Goal: Task Accomplishment & Management: Complete application form

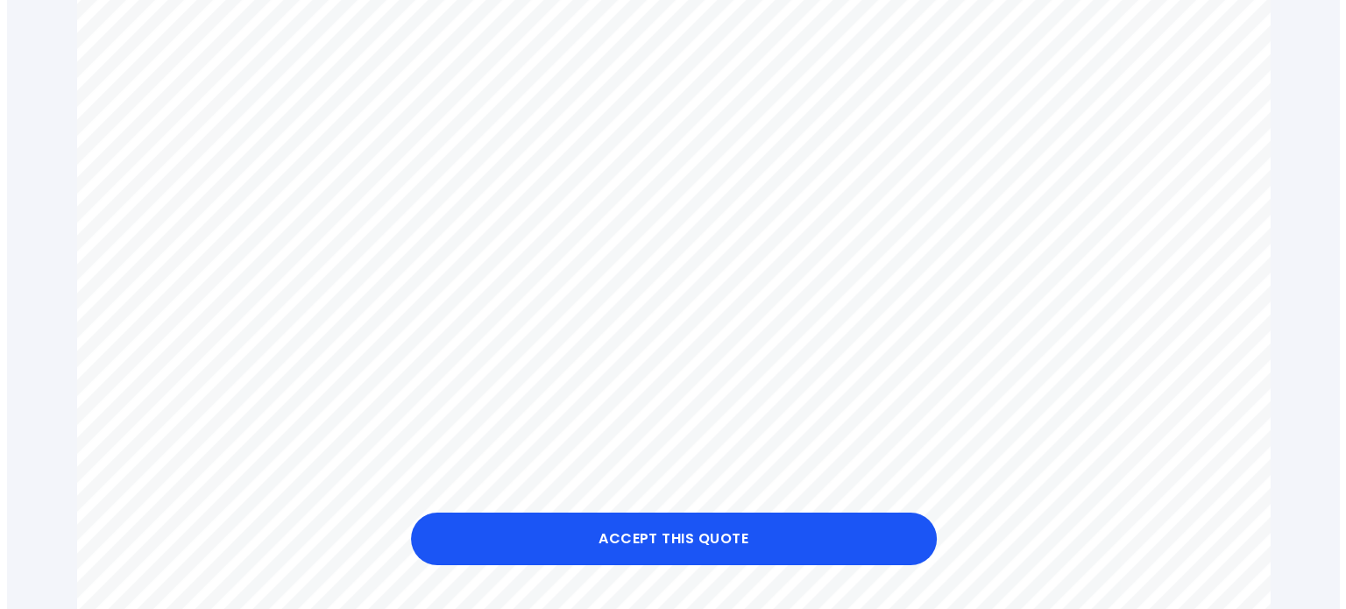
scroll to position [630, 0]
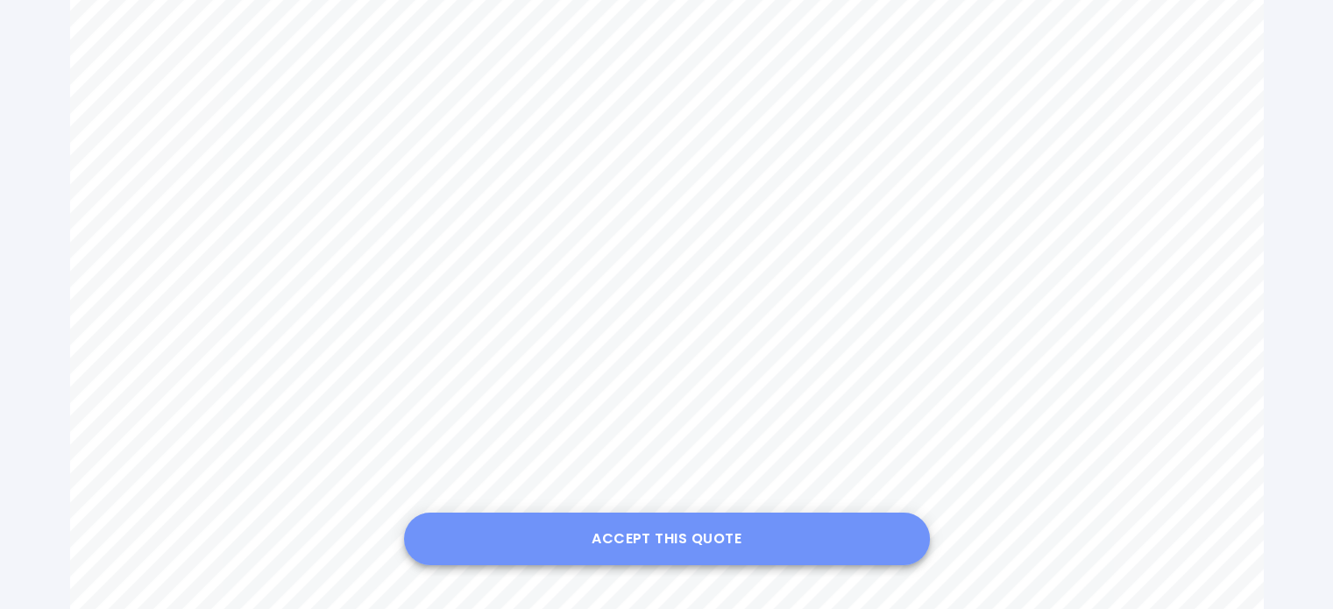
click at [705, 555] on button "Accept this Quote" at bounding box center [667, 539] width 526 height 53
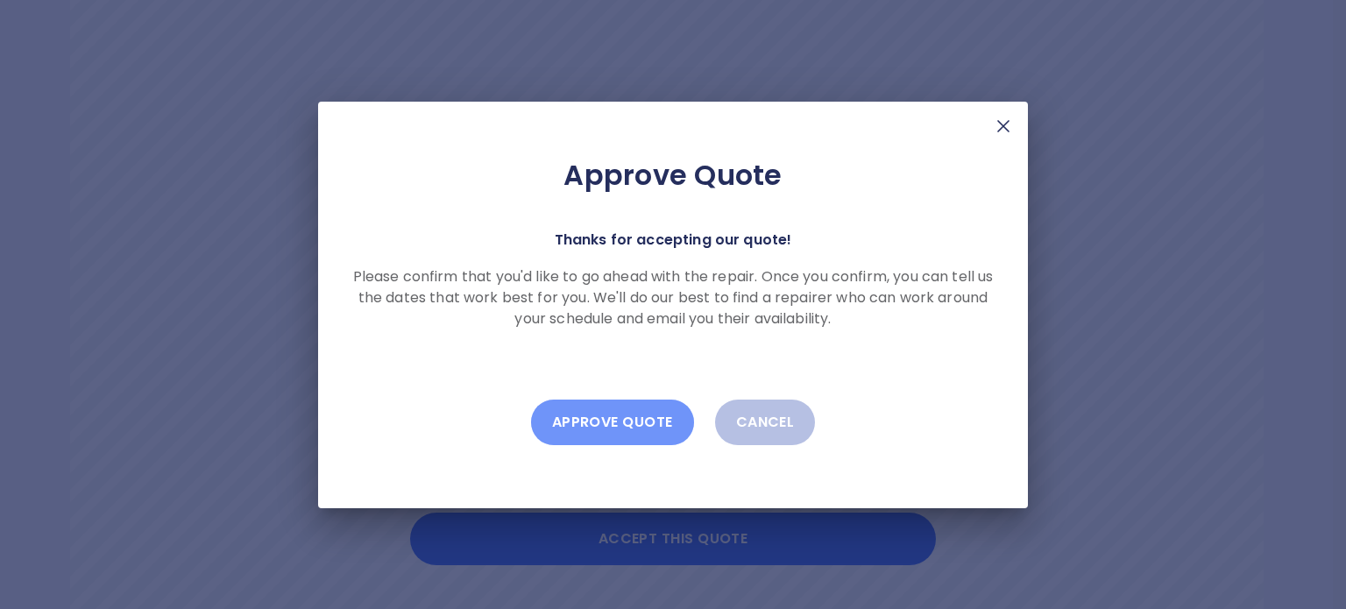
click at [619, 430] on button "Approve Quote" at bounding box center [612, 423] width 163 height 46
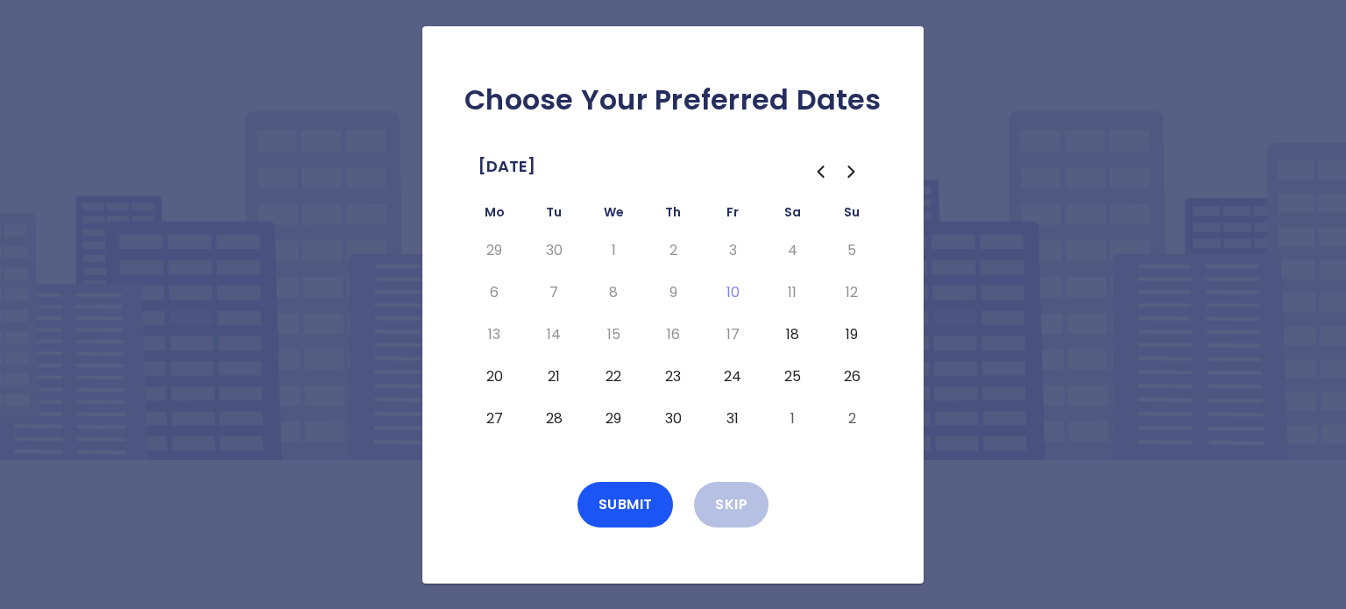
click at [673, 378] on button "23" at bounding box center [673, 377] width 32 height 28
click at [620, 379] on button "22" at bounding box center [614, 377] width 32 height 28
click at [798, 372] on button "25" at bounding box center [792, 377] width 32 height 28
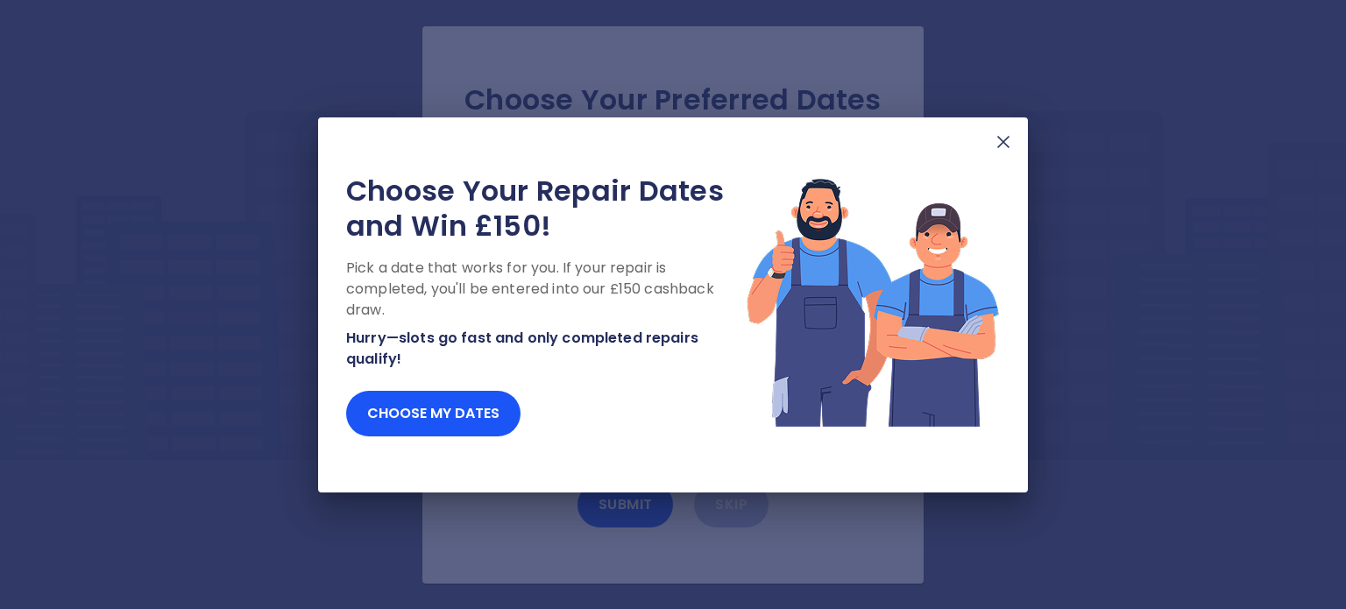
click at [1005, 143] on img at bounding box center [1003, 141] width 21 height 21
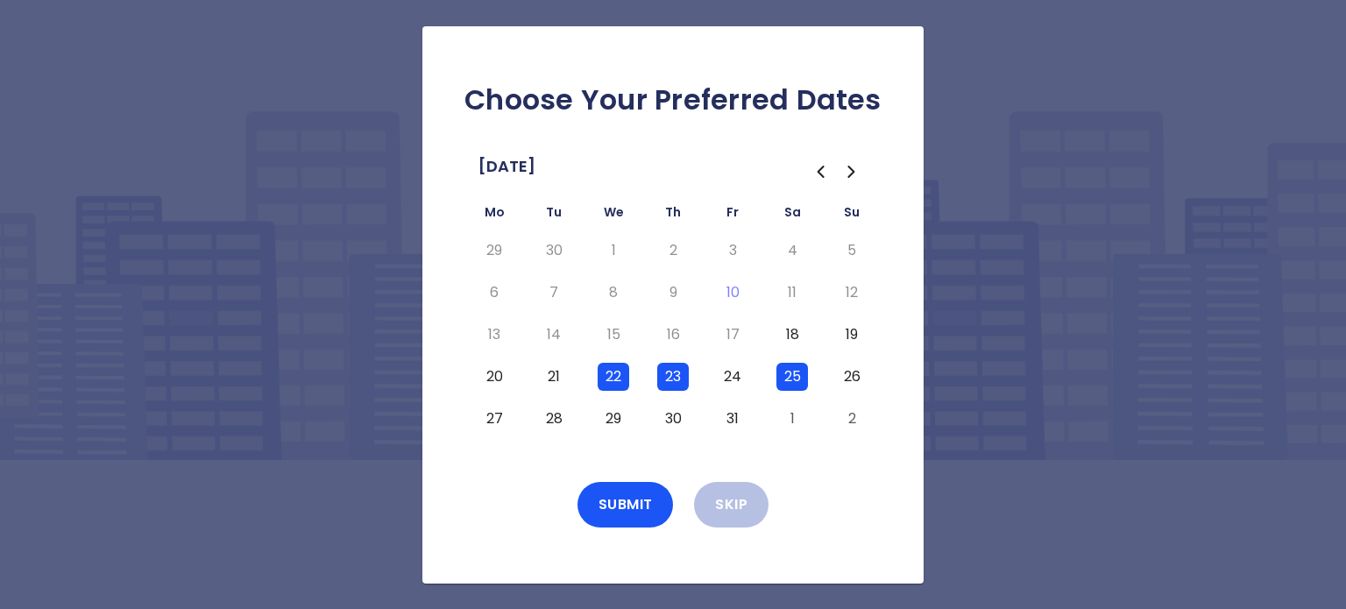
click at [852, 383] on button "26" at bounding box center [852, 377] width 32 height 28
click at [628, 506] on button "Submit" at bounding box center [626, 505] width 96 height 46
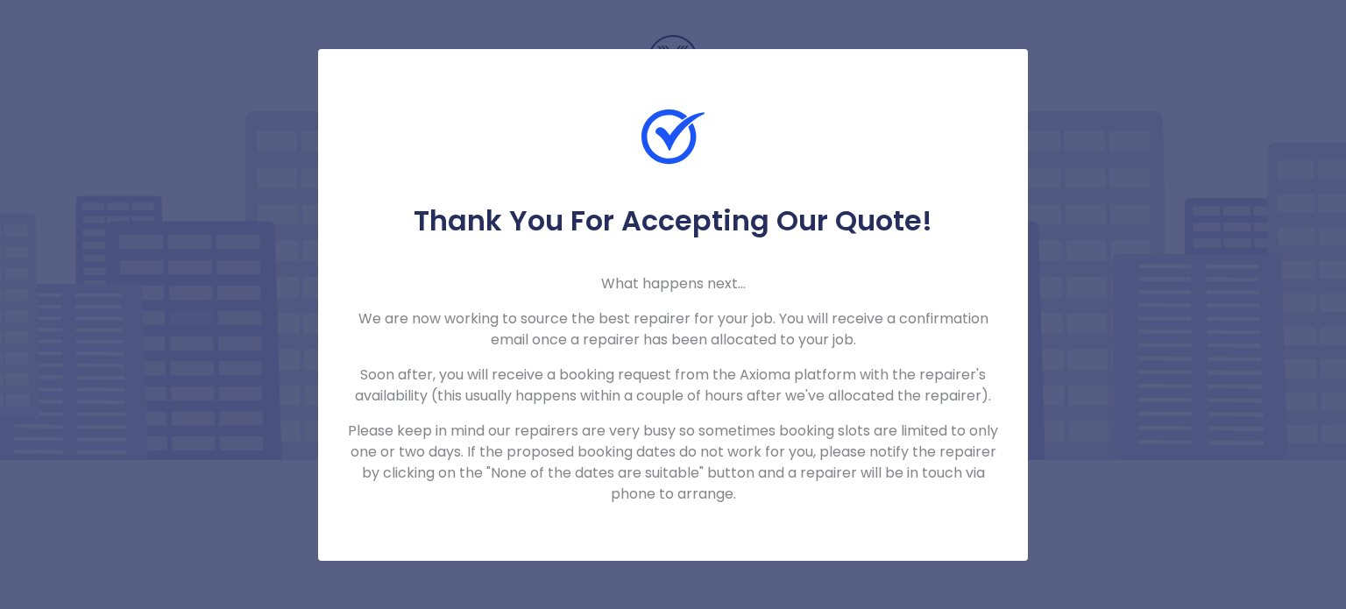
click at [1045, 345] on div "Thank You For Accepting Our Quote! What happens next... We are now working to s…" at bounding box center [673, 304] width 1346 height 609
